Goal: Find contact information: Find contact information

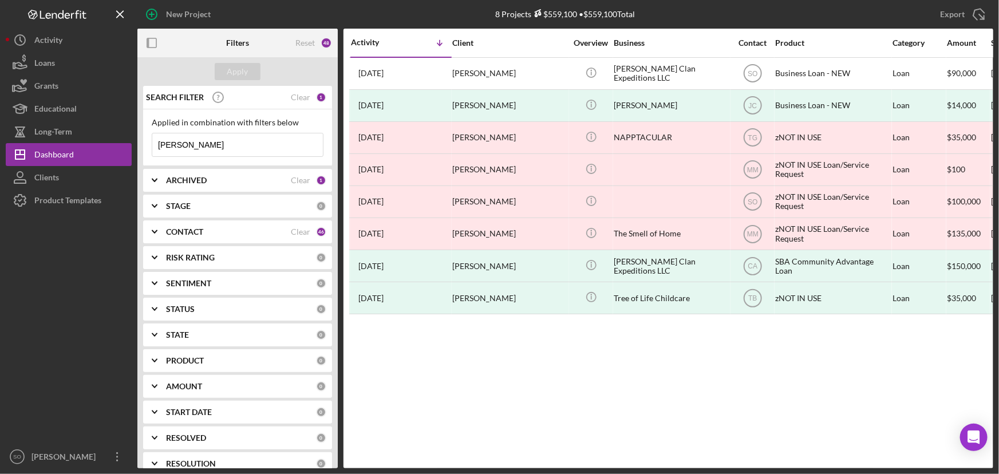
drag, startPoint x: 197, startPoint y: 145, endPoint x: 155, endPoint y: 146, distance: 42.4
click at [155, 146] on input "[PERSON_NAME]" at bounding box center [237, 144] width 171 height 23
click at [245, 74] on div "Apply" at bounding box center [237, 71] width 21 height 17
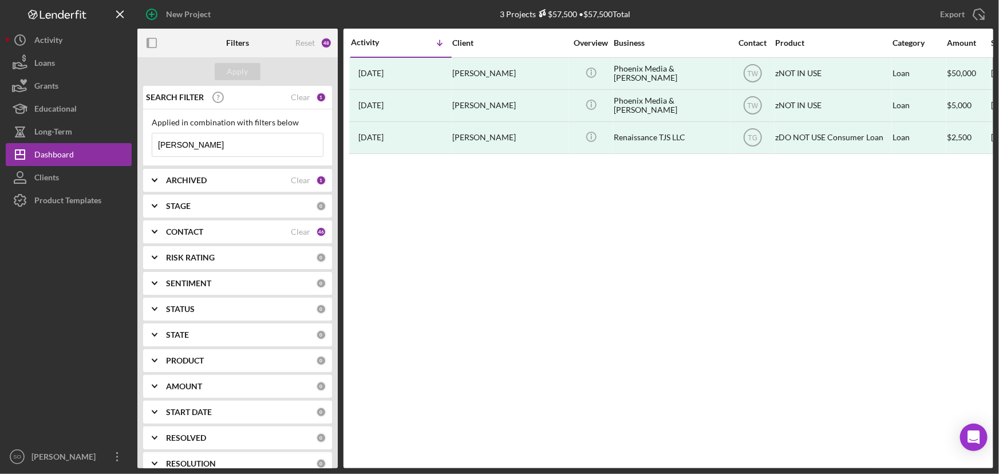
drag, startPoint x: 200, startPoint y: 144, endPoint x: 156, endPoint y: 148, distance: 44.2
click at [156, 148] on input "[PERSON_NAME]" at bounding box center [237, 144] width 171 height 23
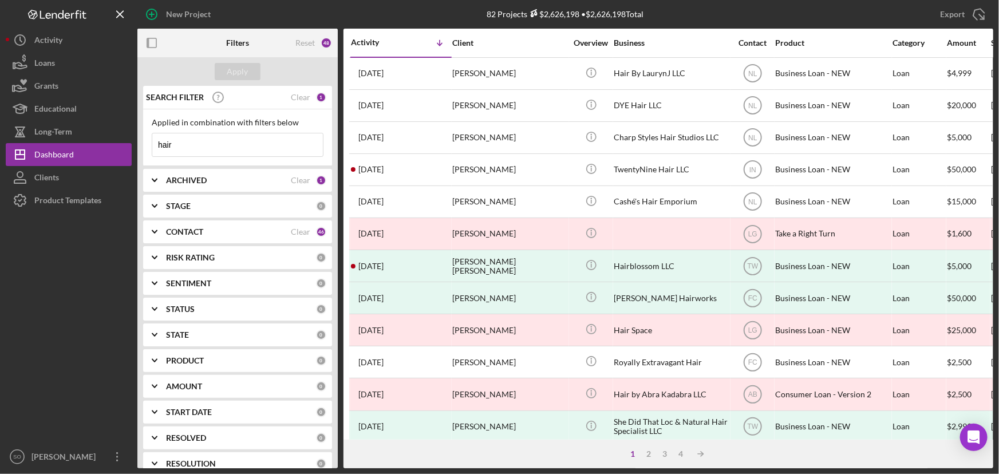
click at [153, 144] on input "hair" at bounding box center [237, 144] width 171 height 23
type input "Tanunykia hair"
click at [471, 40] on div "Client" at bounding box center [509, 42] width 114 height 9
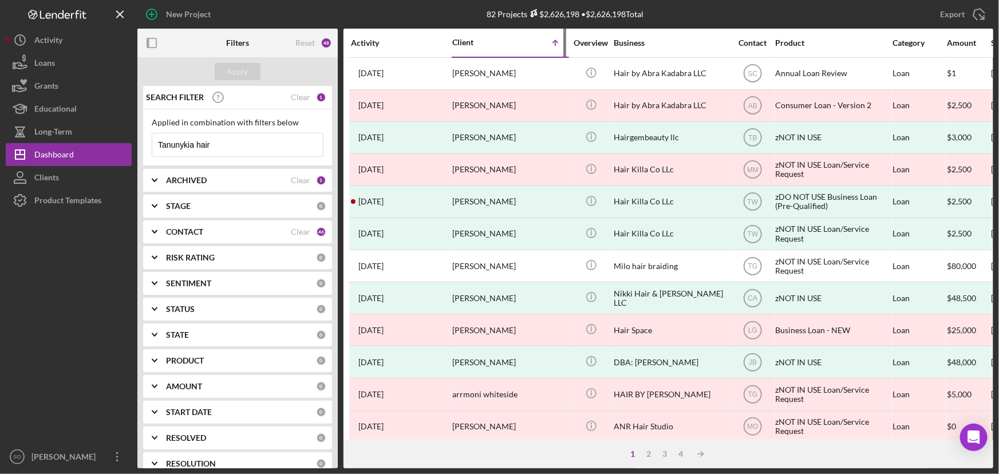
click at [481, 44] on div "Client" at bounding box center [480, 42] width 57 height 9
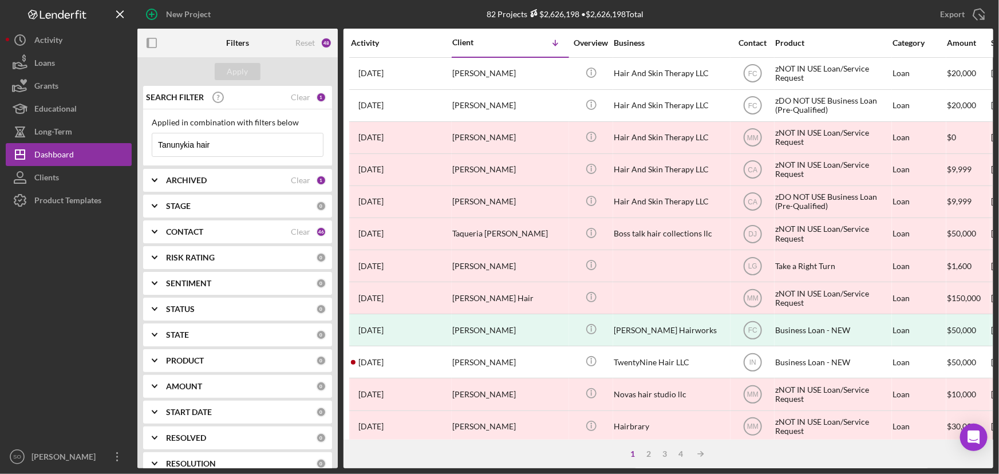
click at [219, 233] on div "CONTACT" at bounding box center [228, 231] width 125 height 9
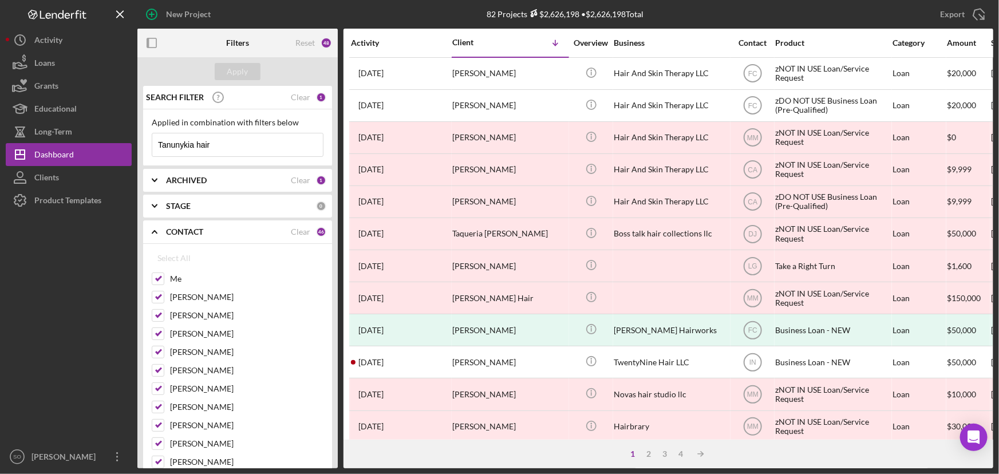
click at [178, 230] on b "CONTACT" at bounding box center [184, 231] width 37 height 9
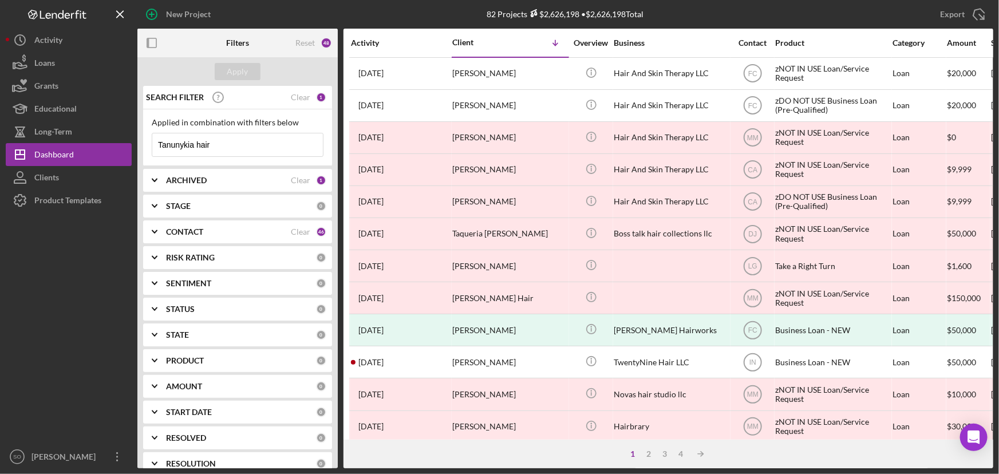
scroll to position [92, 0]
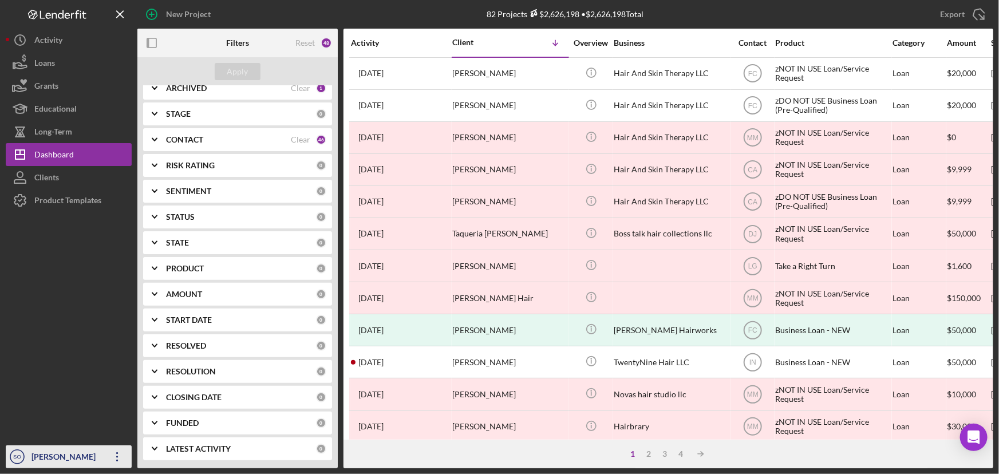
click at [113, 457] on icon "Icon/Overflow" at bounding box center [117, 456] width 29 height 29
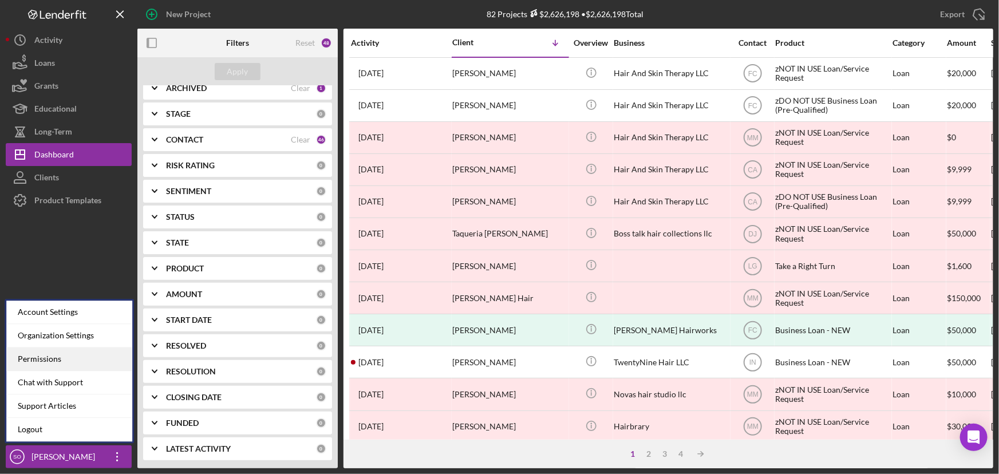
click at [62, 356] on div "Permissions" at bounding box center [69, 358] width 126 height 23
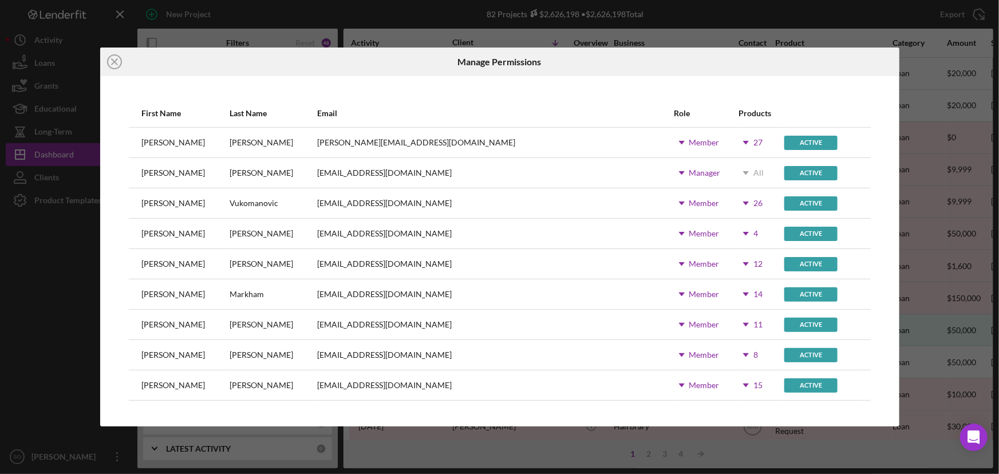
scroll to position [208, 0]
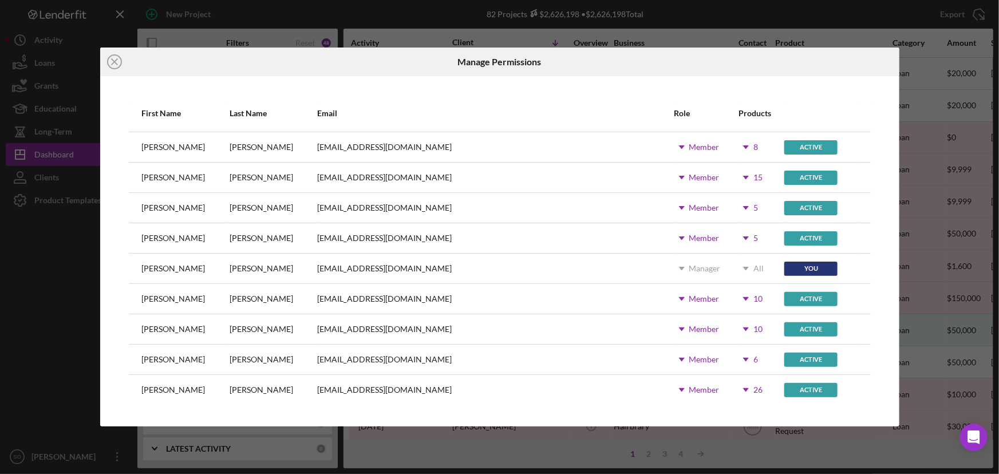
click at [731, 178] on icon "Icon/Dropdown Arrow" at bounding box center [745, 177] width 29 height 29
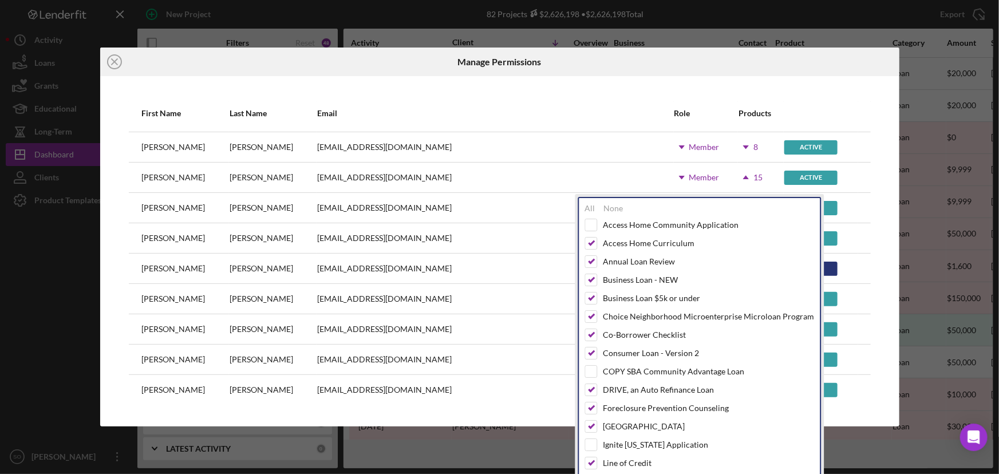
click at [770, 253] on div "Access Home Community Application Access Home Curriculum Annual Loan Review Bus…" at bounding box center [699, 475] width 229 height 513
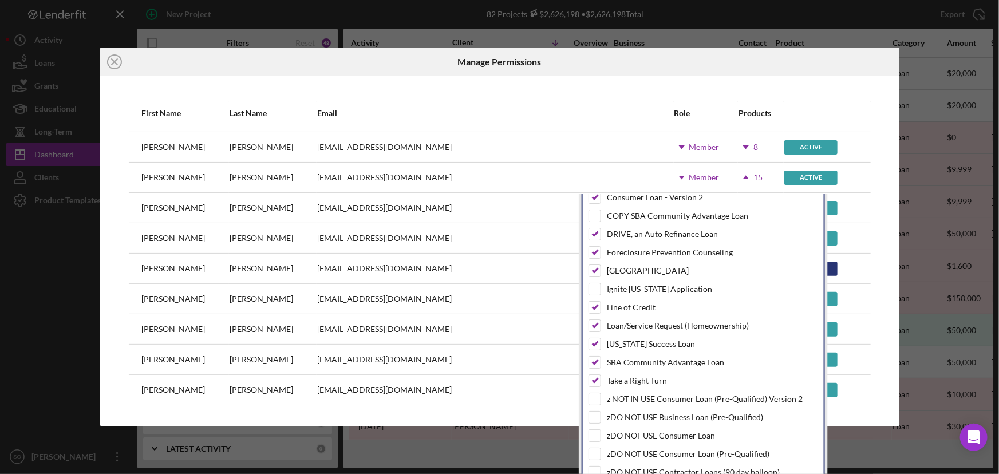
scroll to position [0, 0]
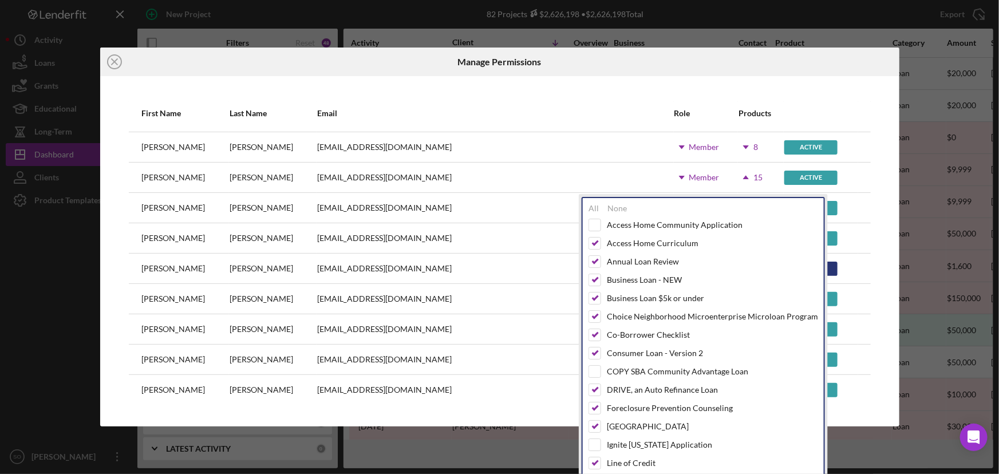
click at [594, 442] on div "Access Home Community Application Access Home Curriculum Annual Loan Review Bus…" at bounding box center [702, 475] width 229 height 513
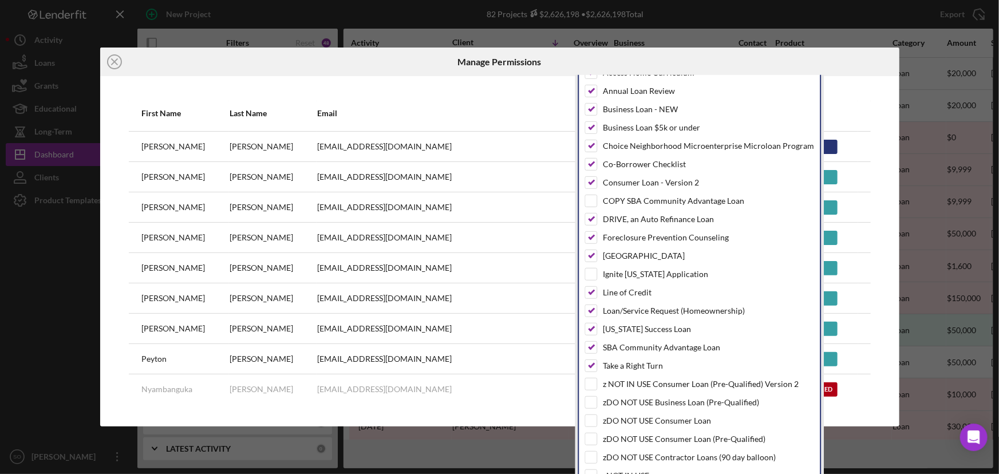
scroll to position [400, 0]
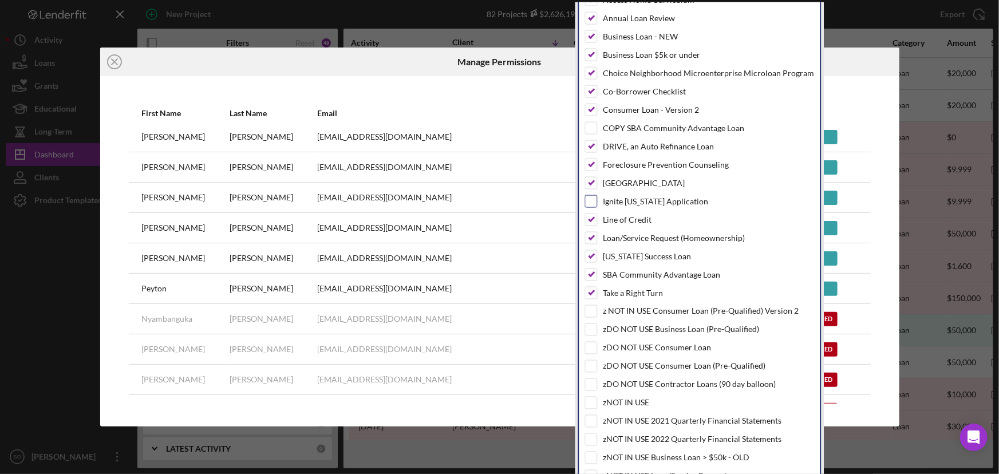
click at [591, 200] on input "checkbox" at bounding box center [590, 201] width 11 height 11
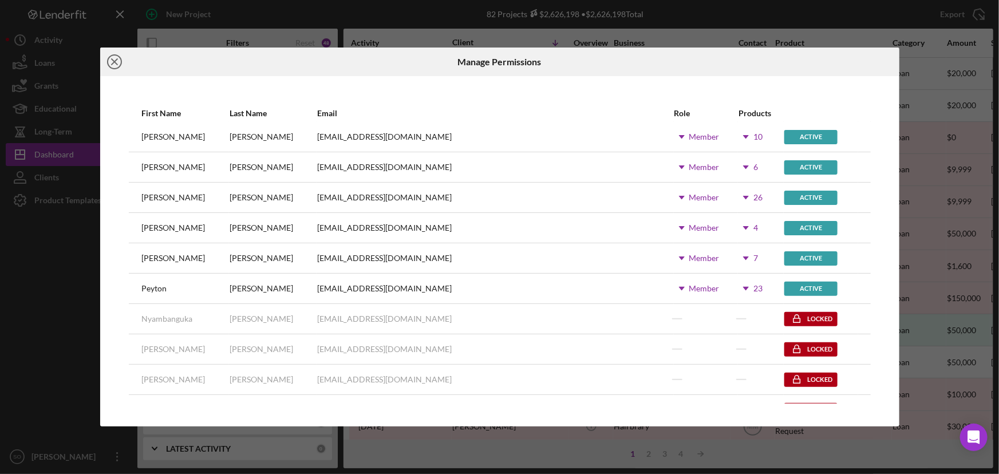
click at [117, 64] on line at bounding box center [115, 62] width 6 height 6
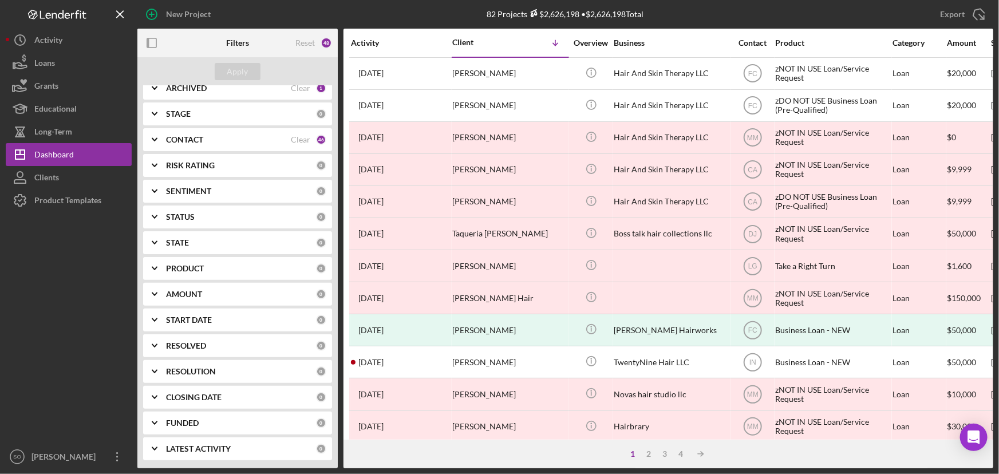
click at [220, 137] on div "CONTACT" at bounding box center [228, 139] width 125 height 9
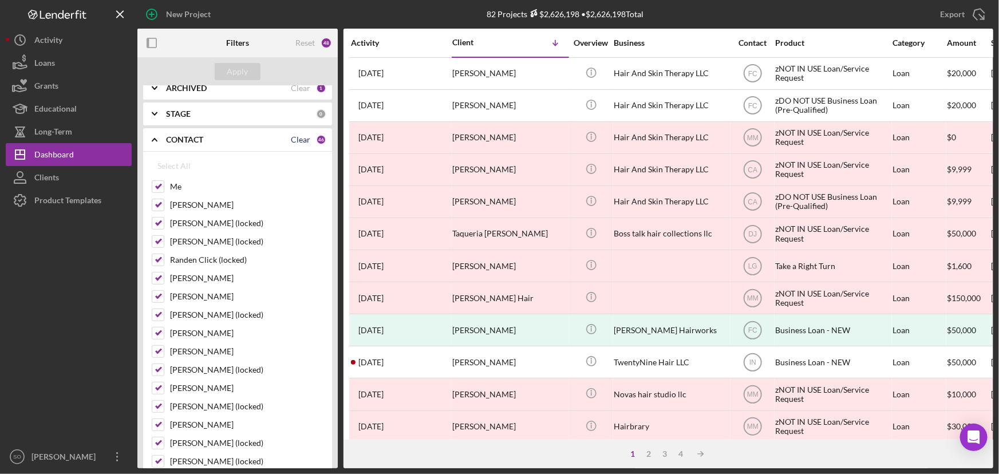
click at [292, 137] on div "Clear" at bounding box center [300, 139] width 19 height 9
checkbox input "false"
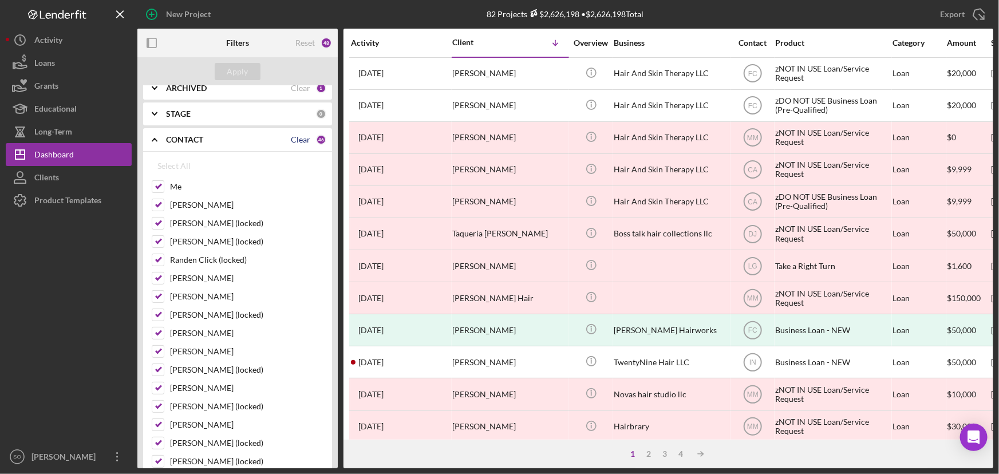
checkbox input "false"
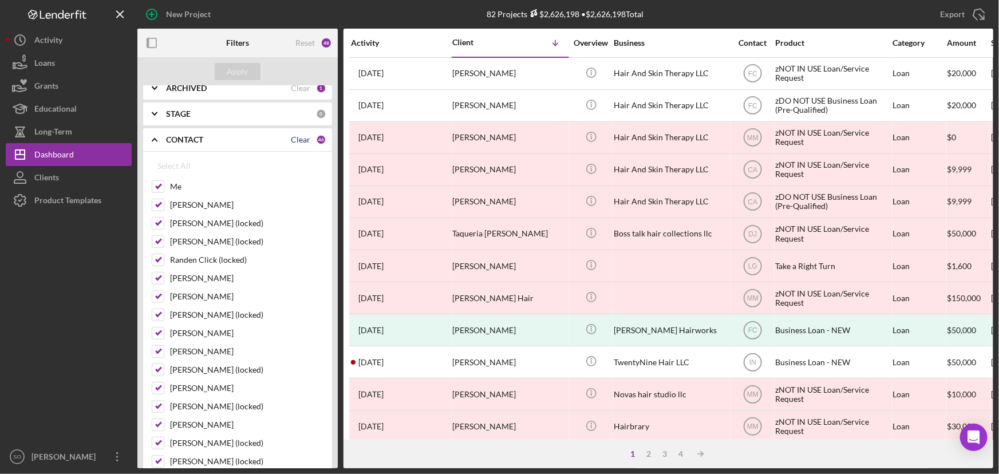
checkbox input "false"
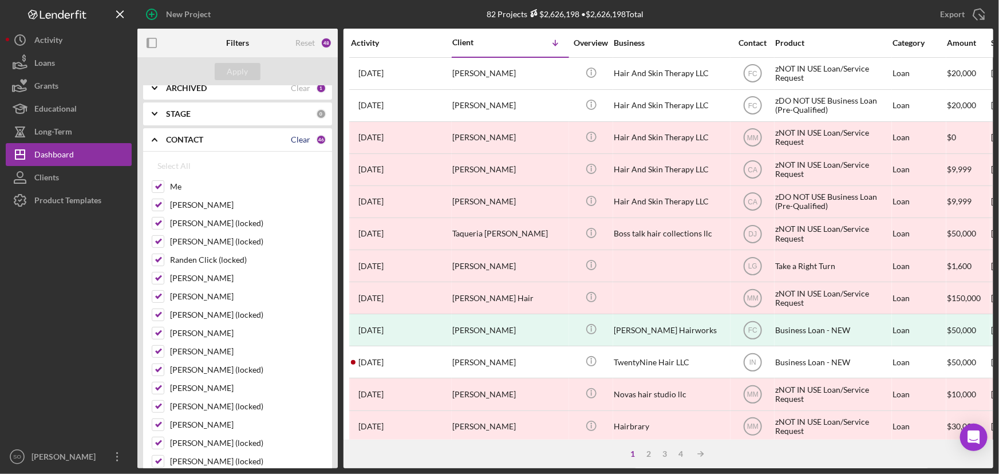
checkbox input "false"
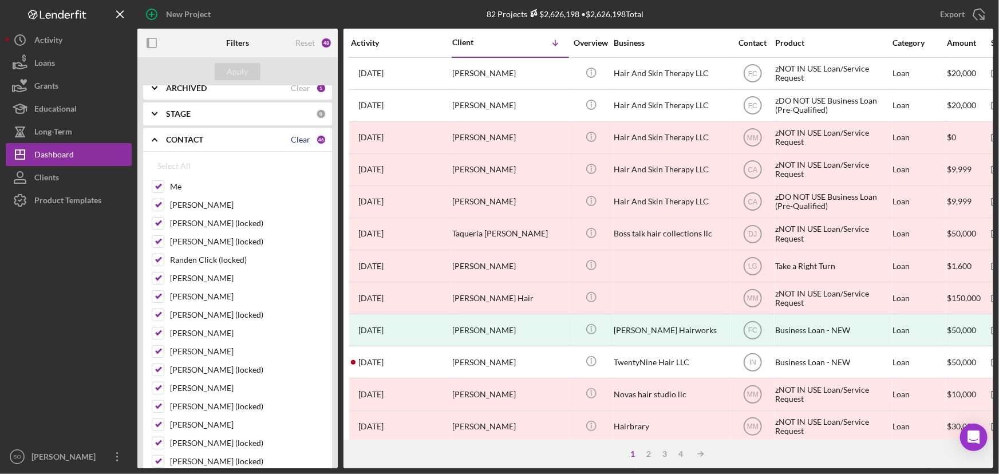
checkbox input "false"
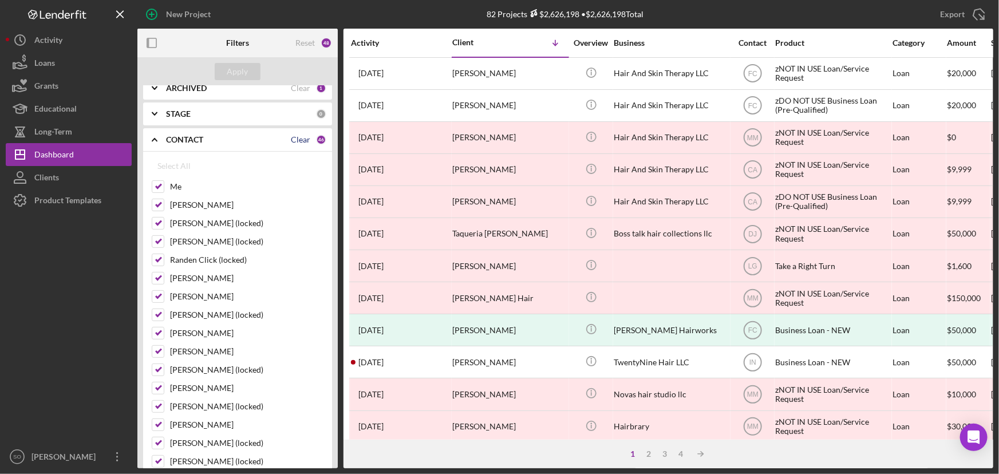
checkbox input "false"
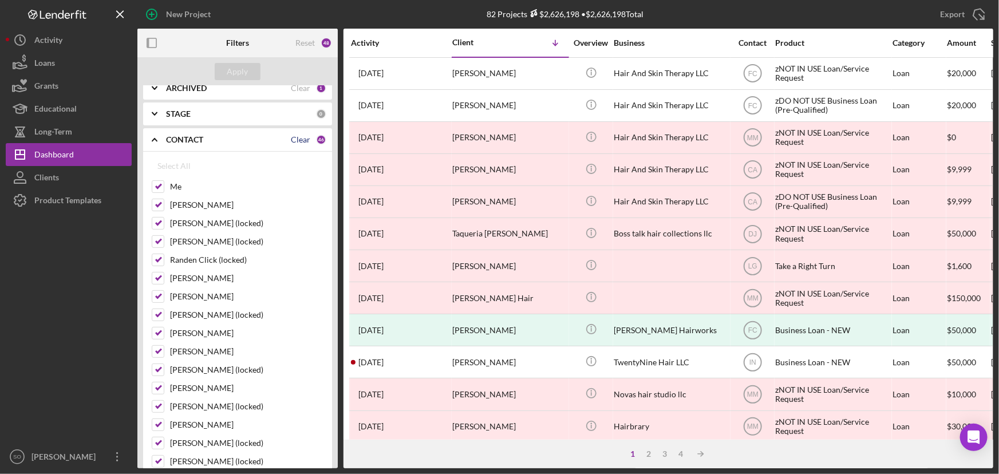
checkbox input "false"
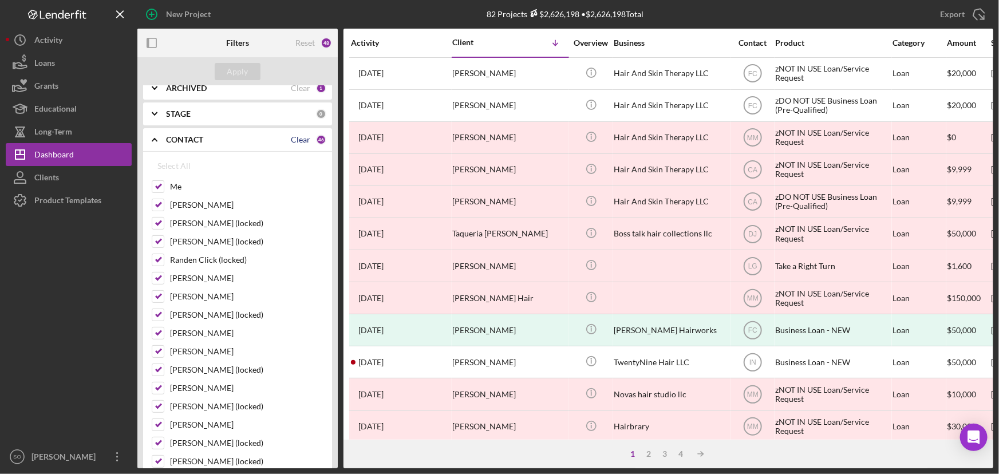
checkbox input "false"
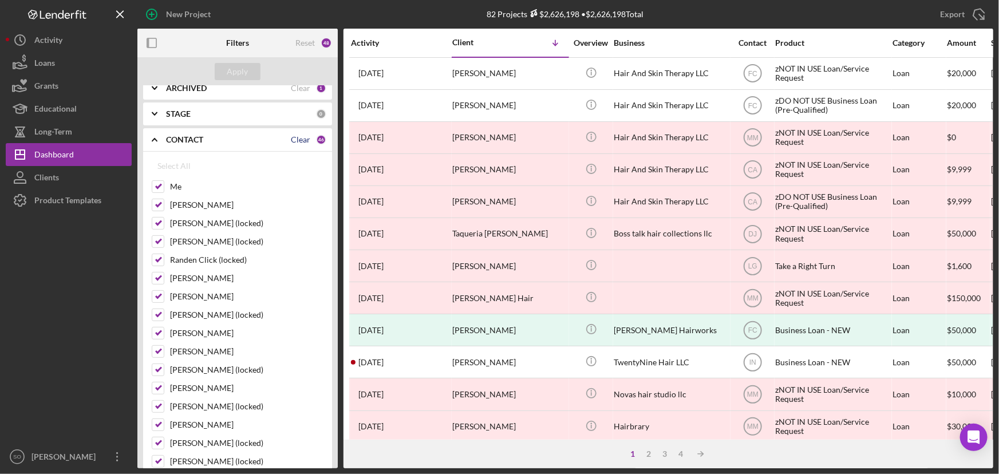
checkbox input "false"
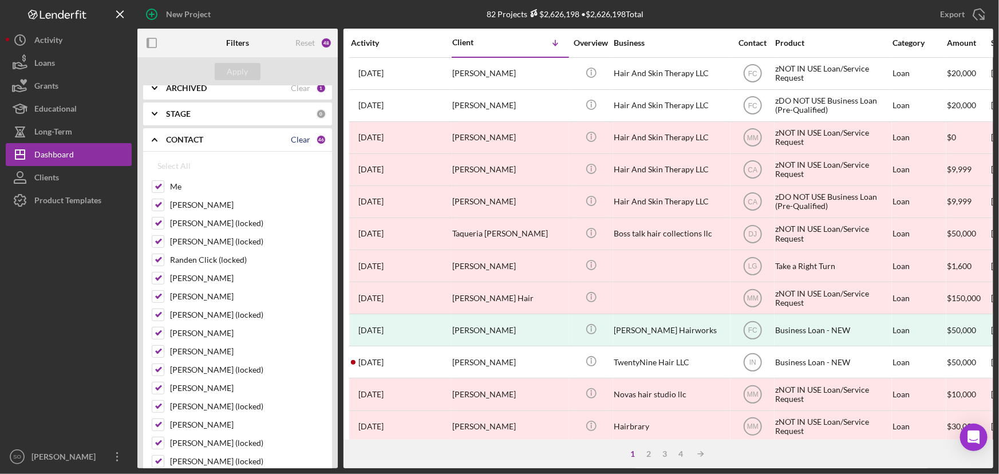
checkbox input "false"
click at [245, 68] on div "Apply" at bounding box center [237, 71] width 21 height 17
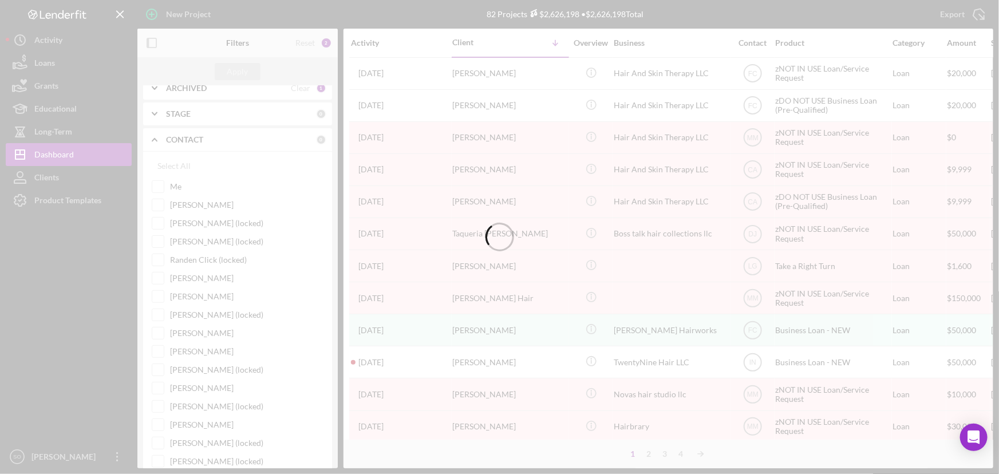
click at [186, 138] on div at bounding box center [499, 237] width 999 height 474
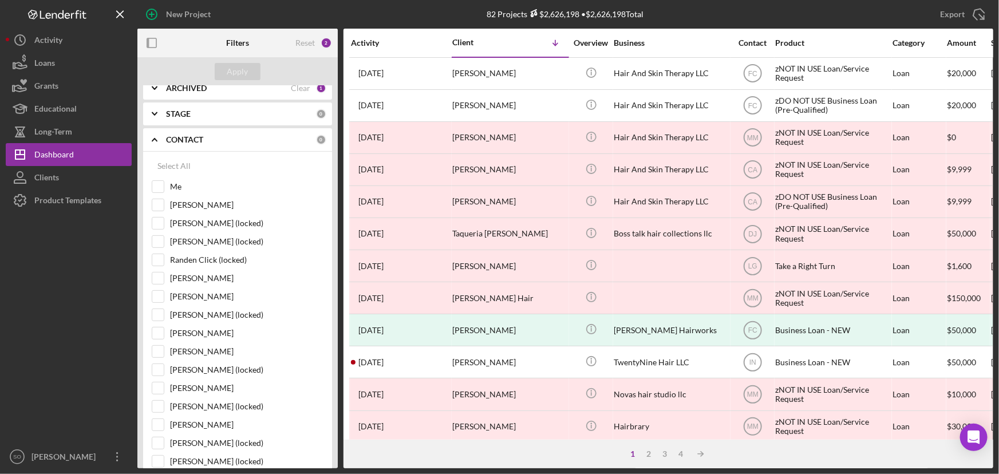
click at [186, 138] on b "CONTACT" at bounding box center [184, 139] width 37 height 9
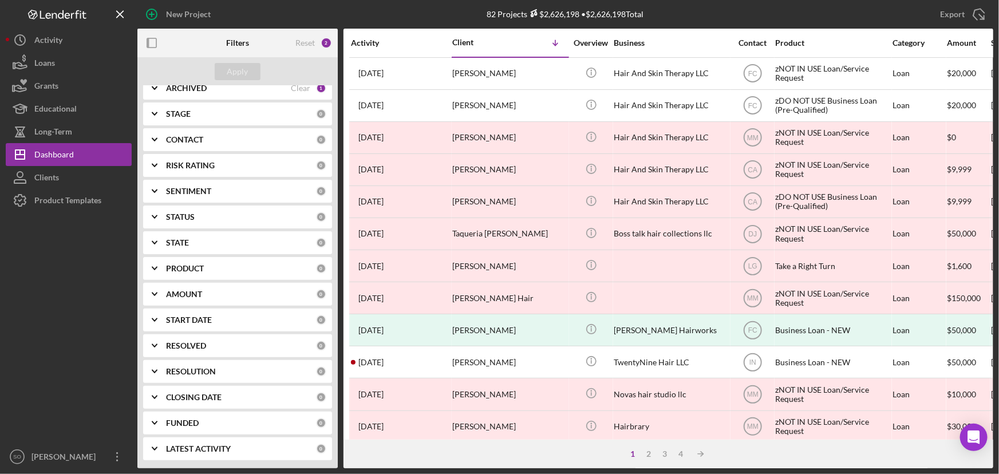
click at [189, 265] on b "PRODUCT" at bounding box center [185, 268] width 38 height 9
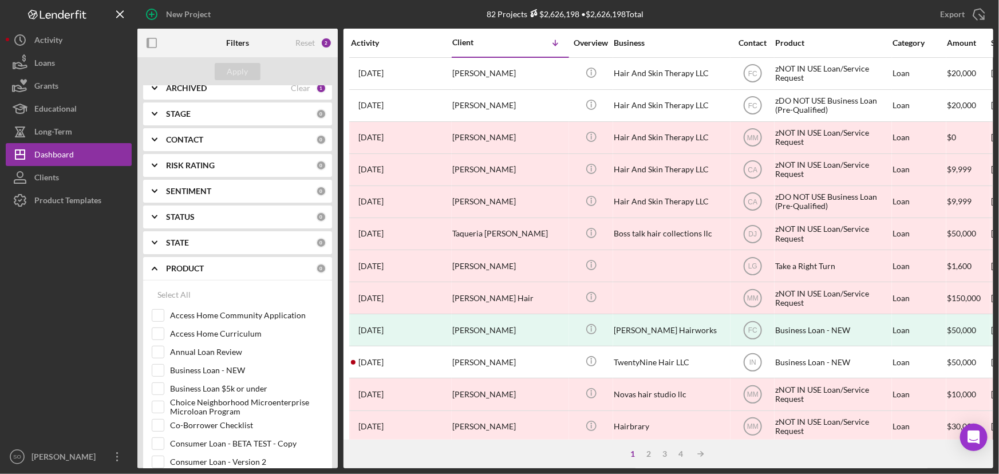
scroll to position [300, 0]
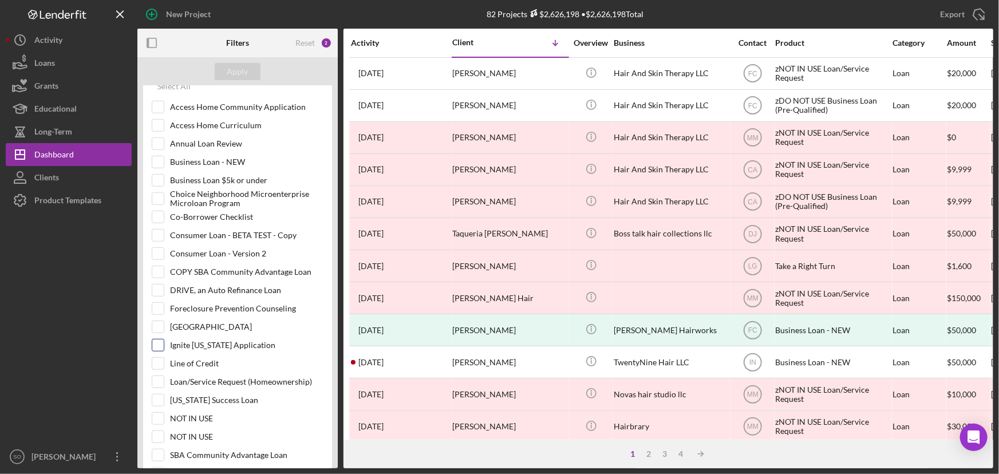
click at [157, 345] on input "Ignite [US_STATE] Application" at bounding box center [157, 344] width 11 height 11
checkbox input "true"
click at [232, 71] on div "Apply" at bounding box center [237, 71] width 21 height 17
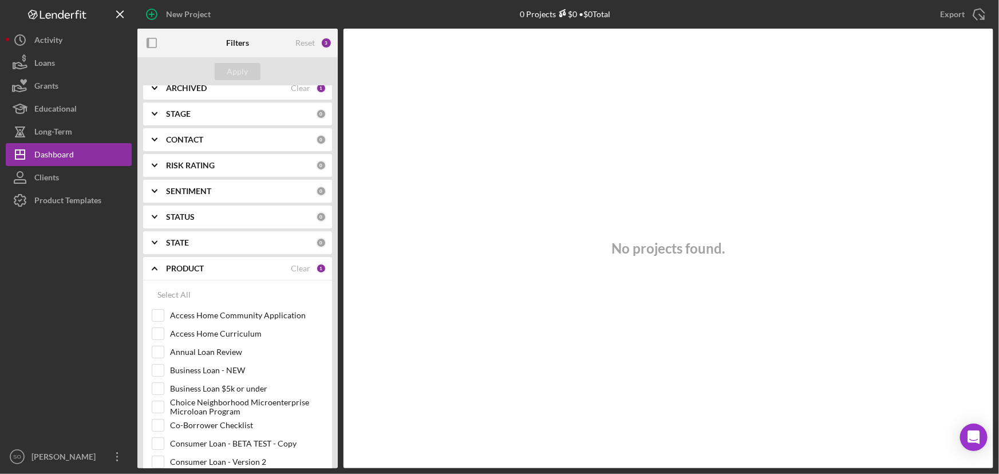
scroll to position [0, 0]
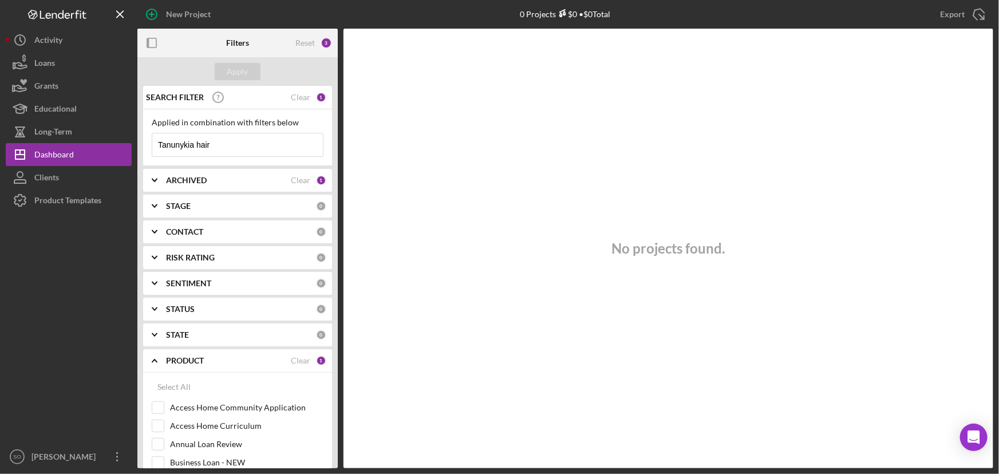
drag, startPoint x: 194, startPoint y: 141, endPoint x: 135, endPoint y: 145, distance: 59.1
click at [135, 145] on div "New Project 0 Projects $0 • $0 Total [PERSON_NAME] Export Icon/Export Filters R…" at bounding box center [499, 234] width 987 height 468
type input "hair"
drag, startPoint x: 195, startPoint y: 142, endPoint x: 116, endPoint y: 142, distance: 79.0
click at [116, 142] on div "New Project 0 Projects $0 • $0 Total [PERSON_NAME] Export Icon/Export Filters R…" at bounding box center [499, 234] width 987 height 468
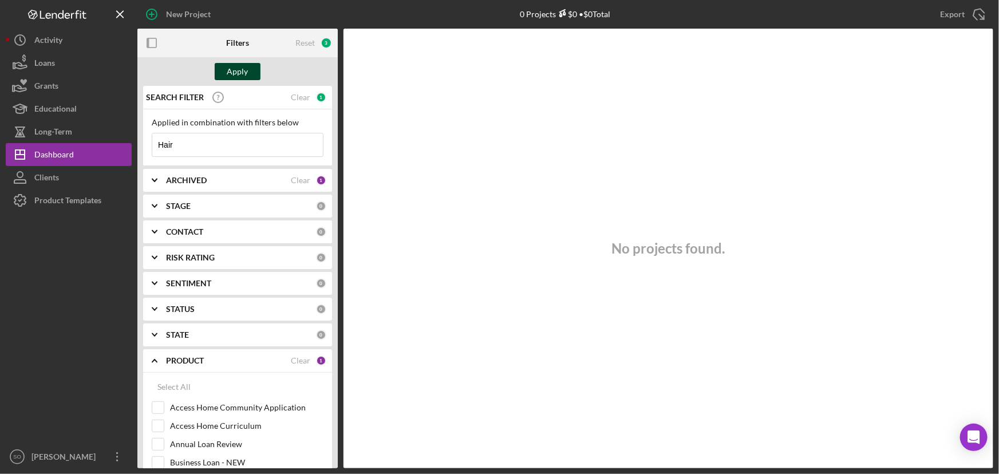
click at [241, 72] on div "Apply" at bounding box center [237, 71] width 21 height 17
drag, startPoint x: 216, startPoint y: 141, endPoint x: 144, endPoint y: 141, distance: 72.1
click at [144, 141] on div "Applied in combination with filters below Hair Icon/Menu Close" at bounding box center [237, 137] width 189 height 57
paste input "Tanunykia"
type input "Tanunykia"
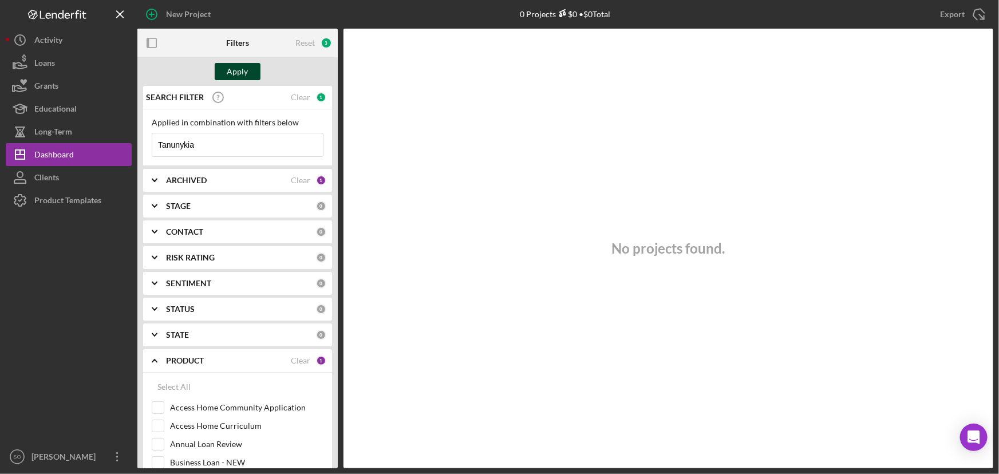
click at [231, 71] on div "Apply" at bounding box center [237, 71] width 21 height 17
click at [233, 183] on div "ARCHIVED" at bounding box center [228, 180] width 125 height 9
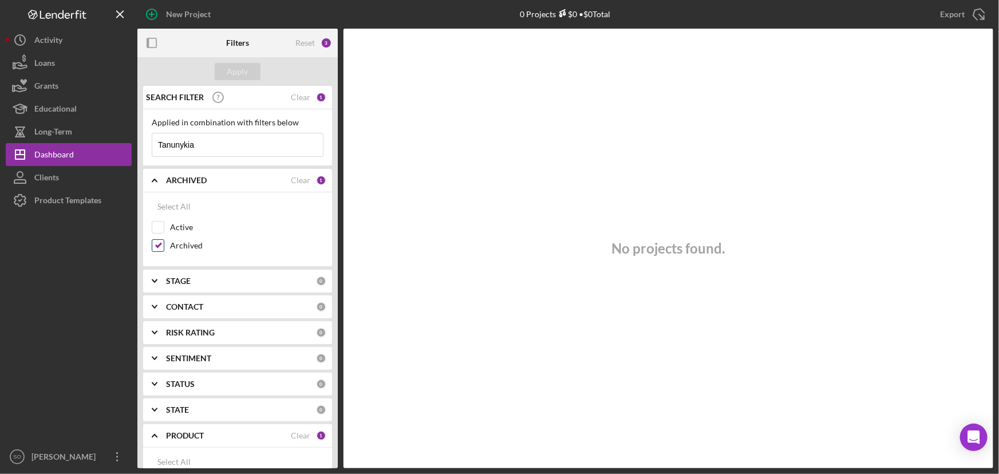
click at [159, 246] on input "Archived" at bounding box center [157, 245] width 11 height 11
checkbox input "false"
click at [155, 228] on input "Active" at bounding box center [157, 226] width 11 height 11
checkbox input "true"
click at [238, 74] on div "Apply" at bounding box center [237, 71] width 21 height 17
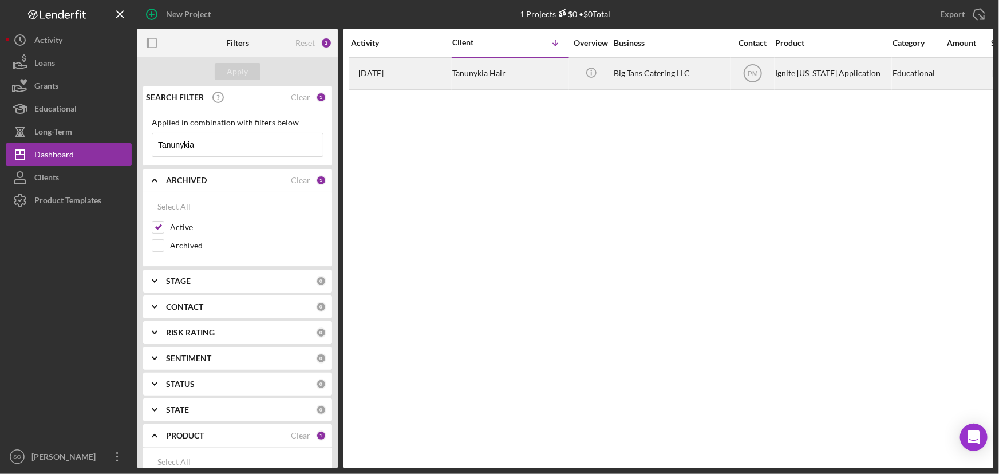
click at [514, 78] on div "Tanunykia Hair" at bounding box center [509, 73] width 114 height 30
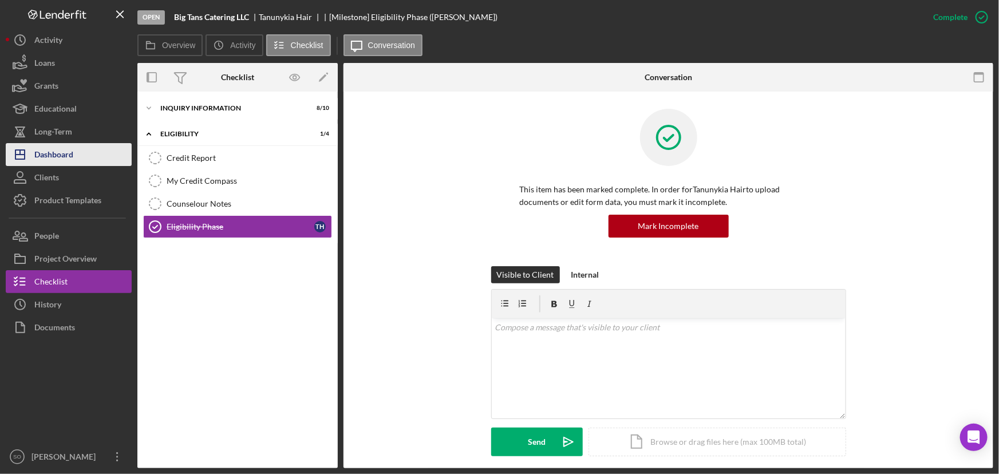
click at [66, 163] on div "Dashboard" at bounding box center [53, 156] width 39 height 26
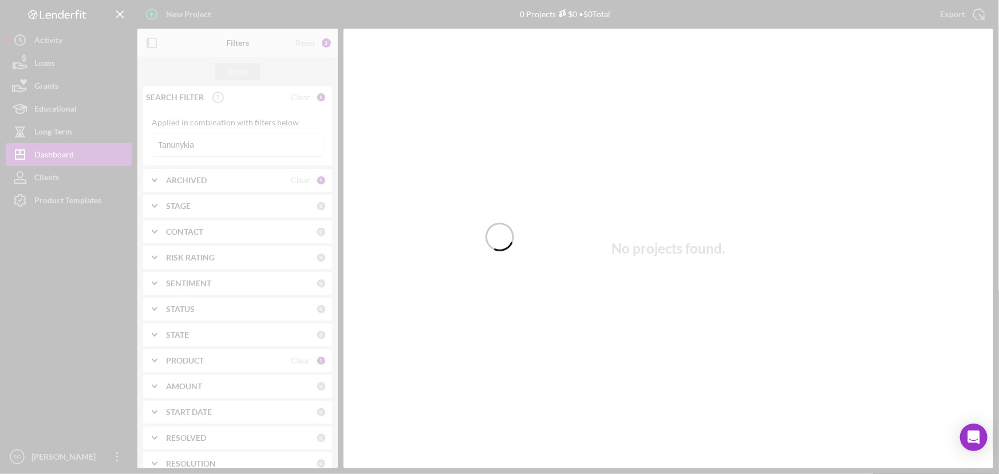
drag, startPoint x: 227, startPoint y: 145, endPoint x: 208, endPoint y: 144, distance: 18.9
click at [208, 144] on div at bounding box center [499, 237] width 999 height 474
click at [223, 132] on div at bounding box center [499, 237] width 999 height 474
click at [215, 144] on div at bounding box center [499, 237] width 999 height 474
click at [214, 148] on div at bounding box center [499, 237] width 999 height 474
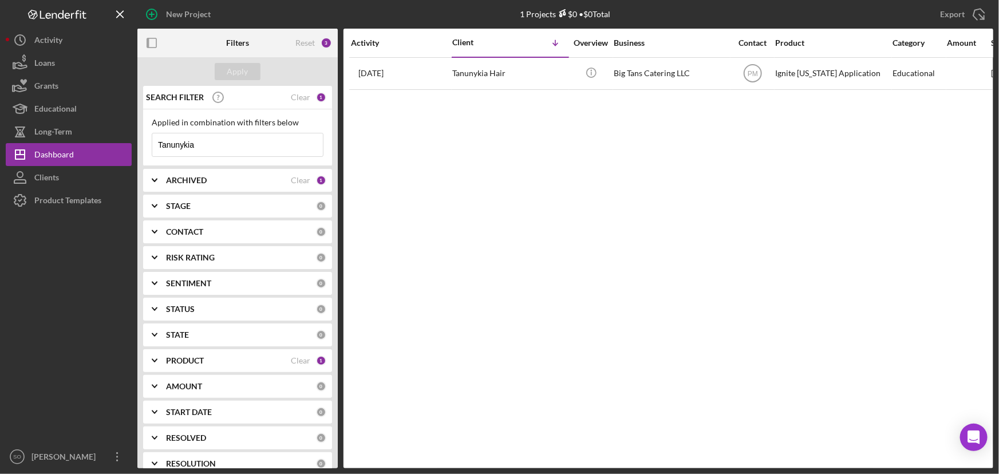
click at [211, 139] on input "Tanunykia" at bounding box center [237, 144] width 171 height 23
drag, startPoint x: 208, startPoint y: 144, endPoint x: 150, endPoint y: 145, distance: 57.8
click at [150, 145] on div "Applied in combination with filters below Tanunykia Icon/Menu Close" at bounding box center [237, 137] width 189 height 57
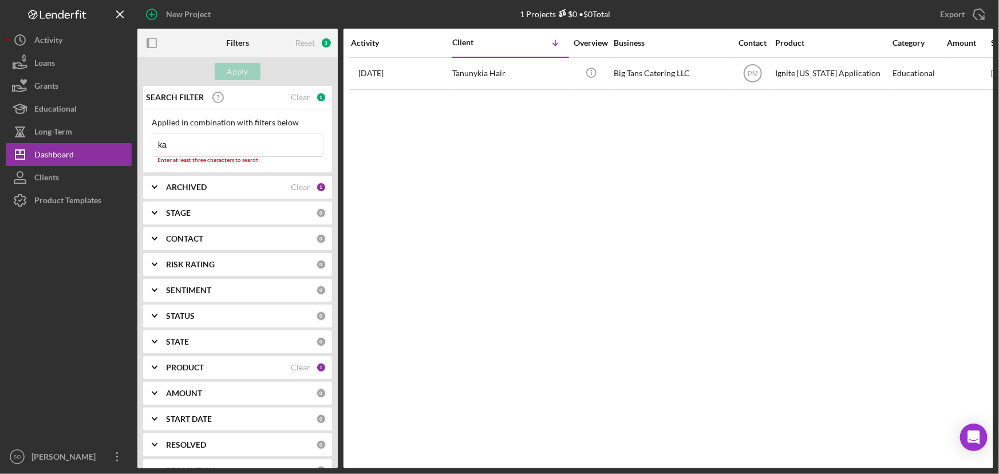
type input "k"
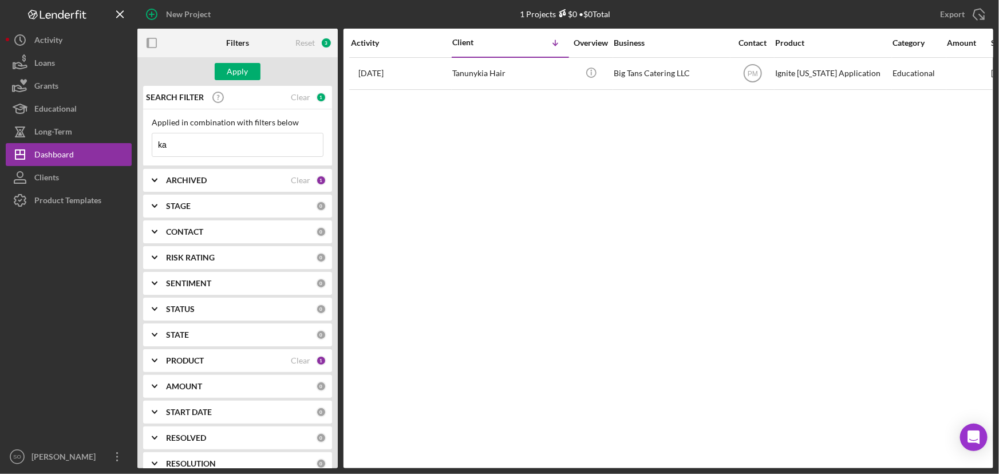
type input "k"
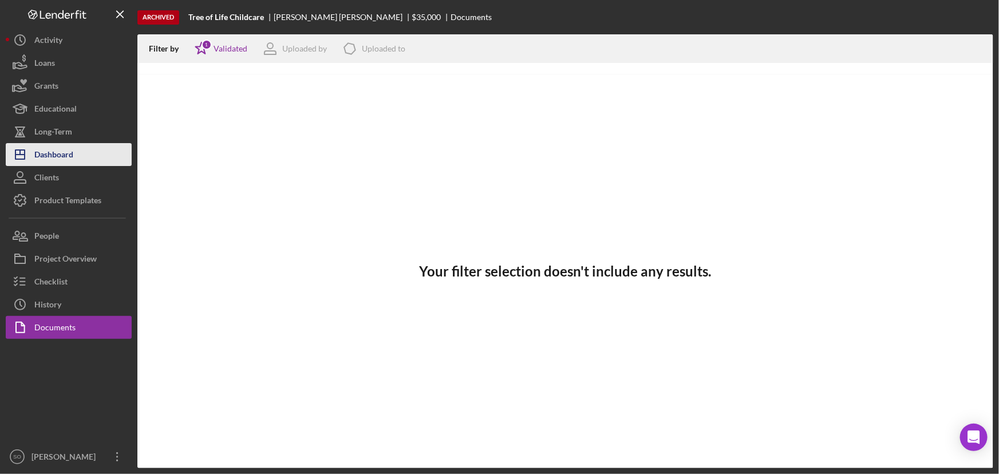
click at [58, 159] on div "Dashboard" at bounding box center [53, 156] width 39 height 26
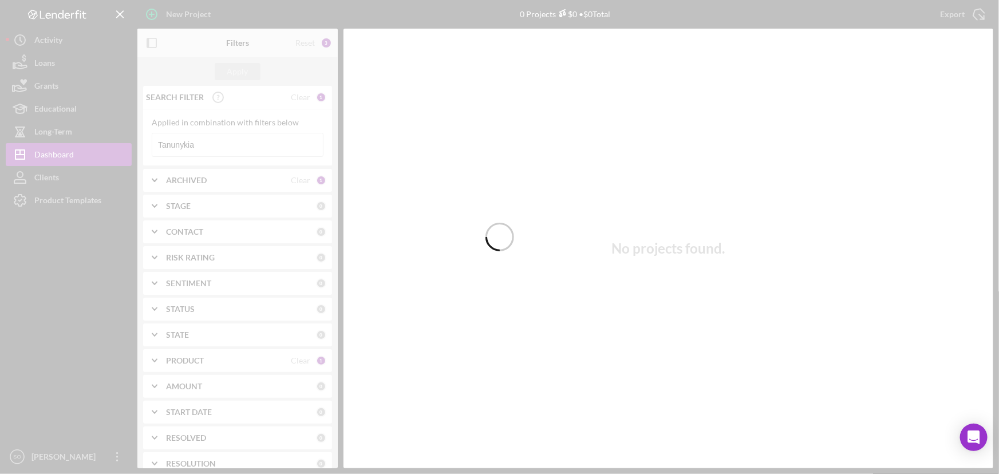
click at [240, 137] on div at bounding box center [499, 237] width 999 height 474
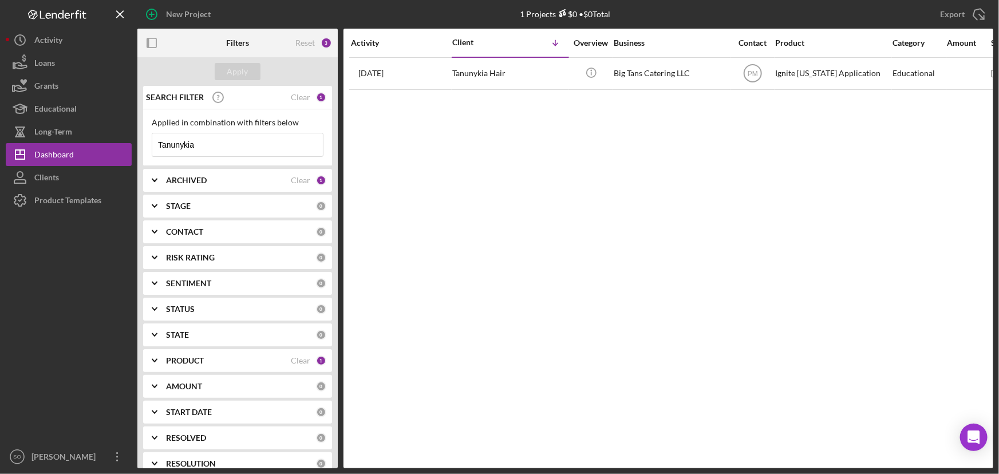
click at [229, 145] on input "Tanunykia" at bounding box center [237, 144] width 171 height 23
type input "T"
type input "[PERSON_NAME]"
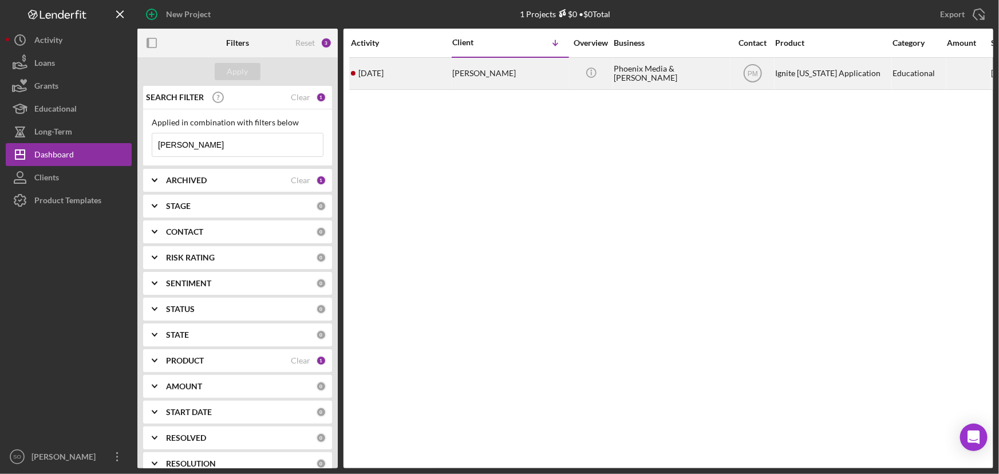
click at [524, 71] on div "[PERSON_NAME]" at bounding box center [509, 73] width 114 height 30
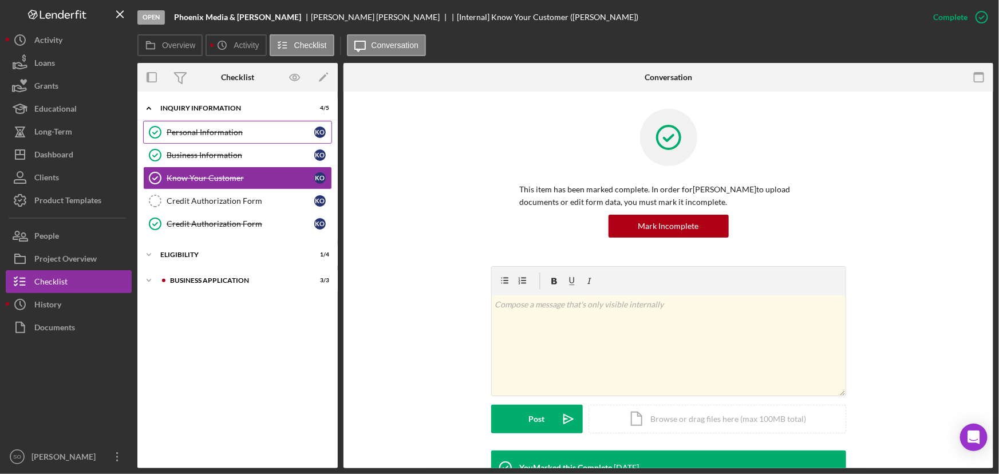
click at [231, 140] on link "Personal Information Personal Information K O" at bounding box center [237, 132] width 189 height 23
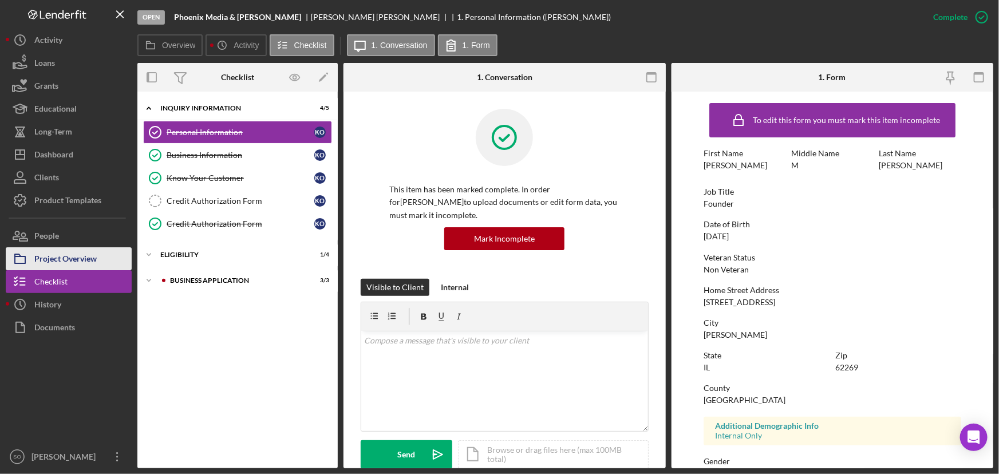
click at [80, 252] on div "Project Overview" at bounding box center [65, 260] width 62 height 26
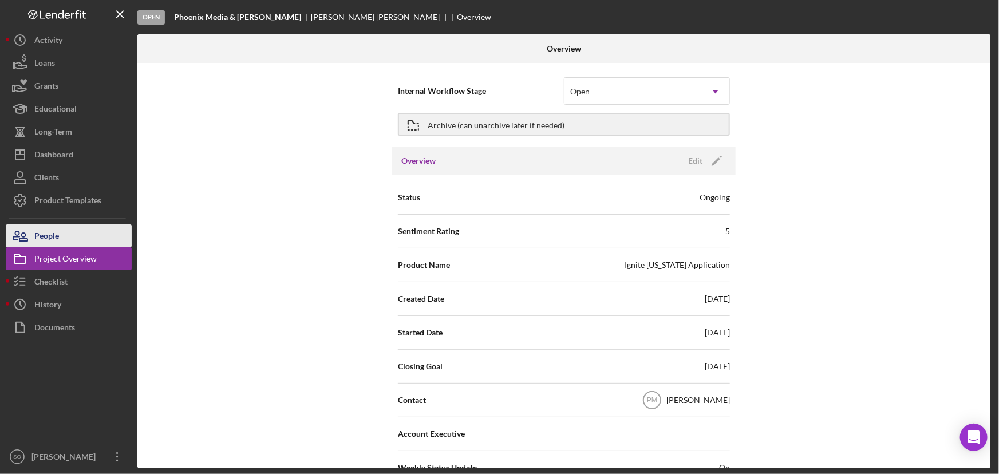
click at [70, 234] on button "People" at bounding box center [69, 235] width 126 height 23
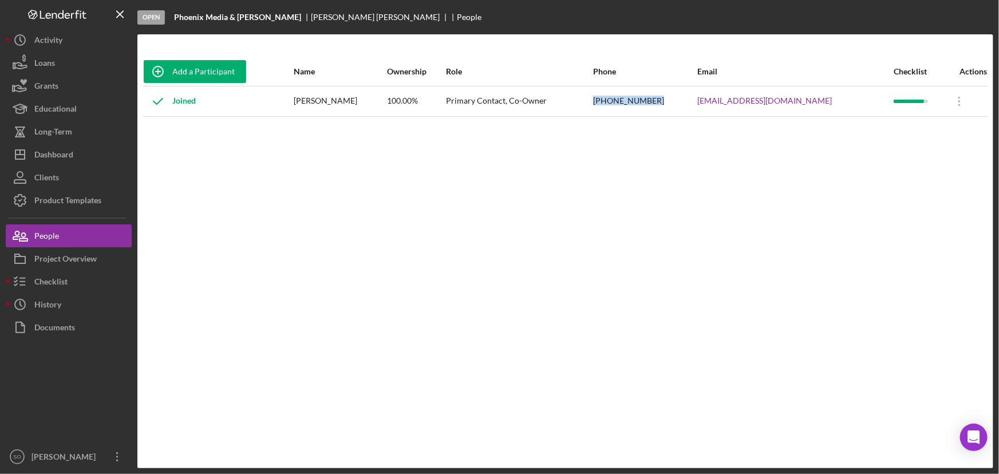
drag, startPoint x: 664, startPoint y: 102, endPoint x: 580, endPoint y: 104, distance: 84.1
click at [580, 104] on tr "Joined [PERSON_NAME] 100.00% Primary Contact, Co-Owner [PHONE_NUMBER] [EMAIL_AD…" at bounding box center [565, 101] width 844 height 30
copy tr "[PHONE_NUMBER]"
